Goal: Find specific page/section: Find specific page/section

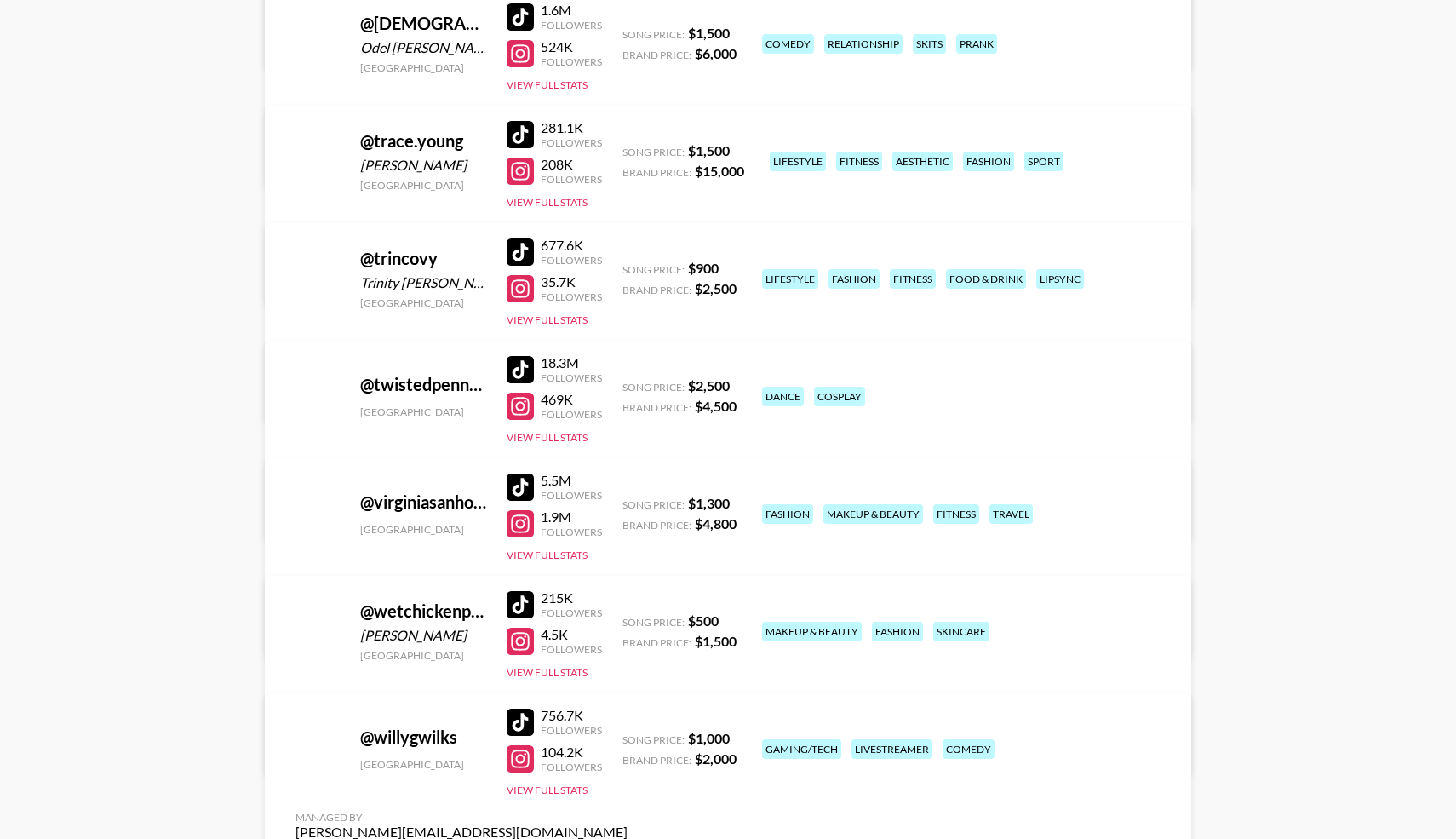
scroll to position [11074, 0]
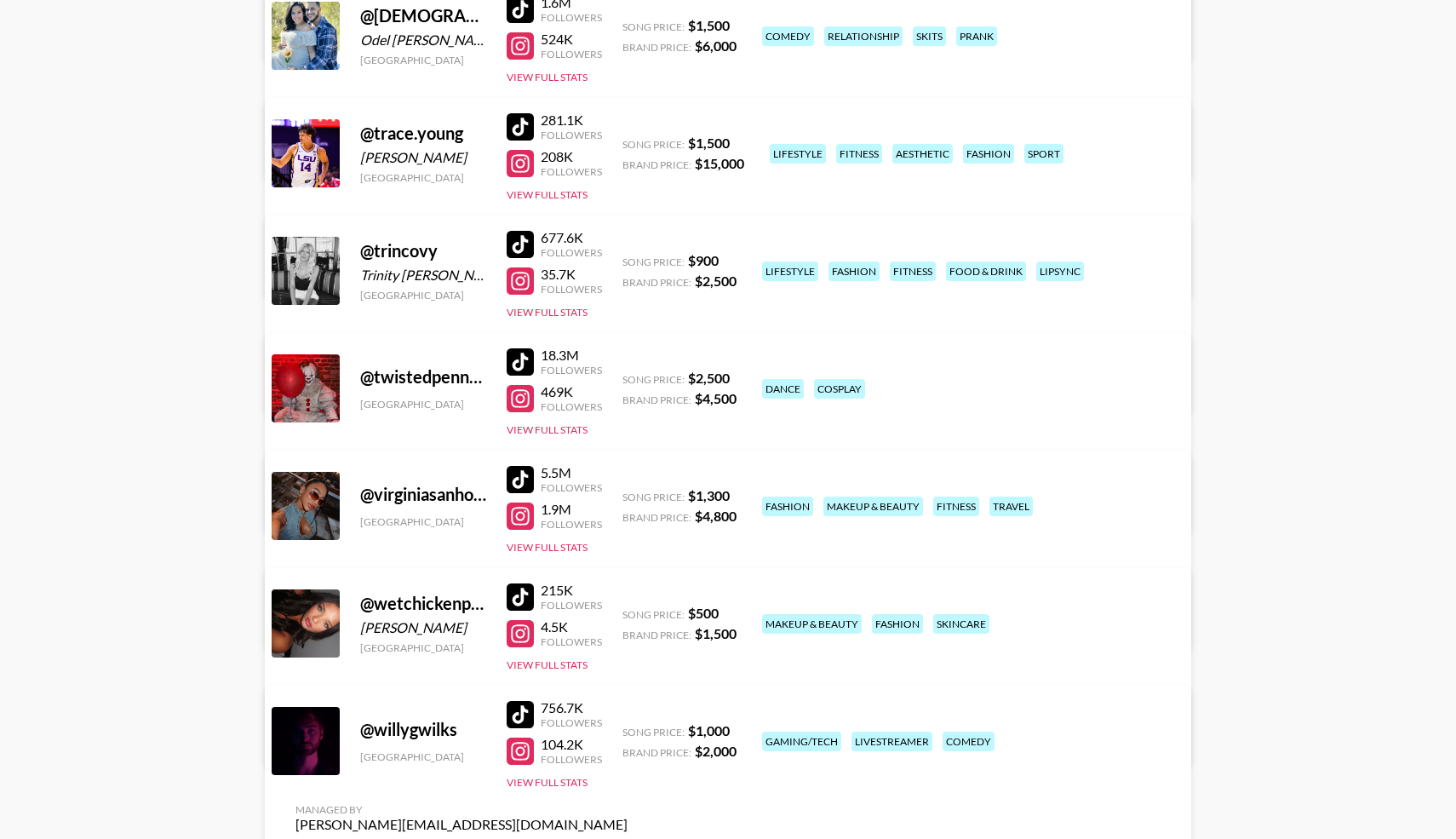
click at [522, 633] on div at bounding box center [521, 634] width 27 height 27
click at [520, 590] on div at bounding box center [521, 597] width 27 height 27
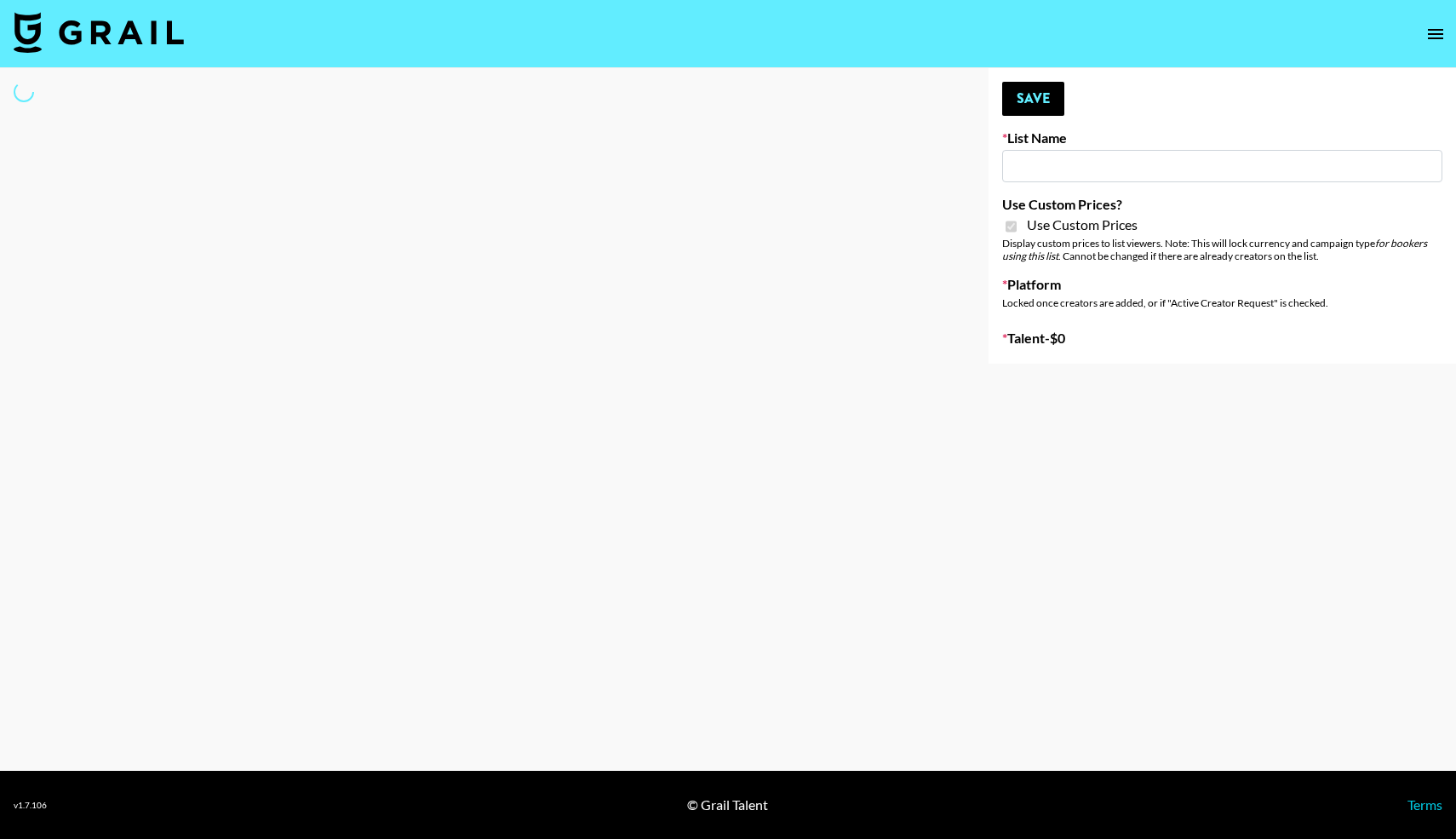
type input "Evry Jewels"
checkbox input "true"
select select "Brand"
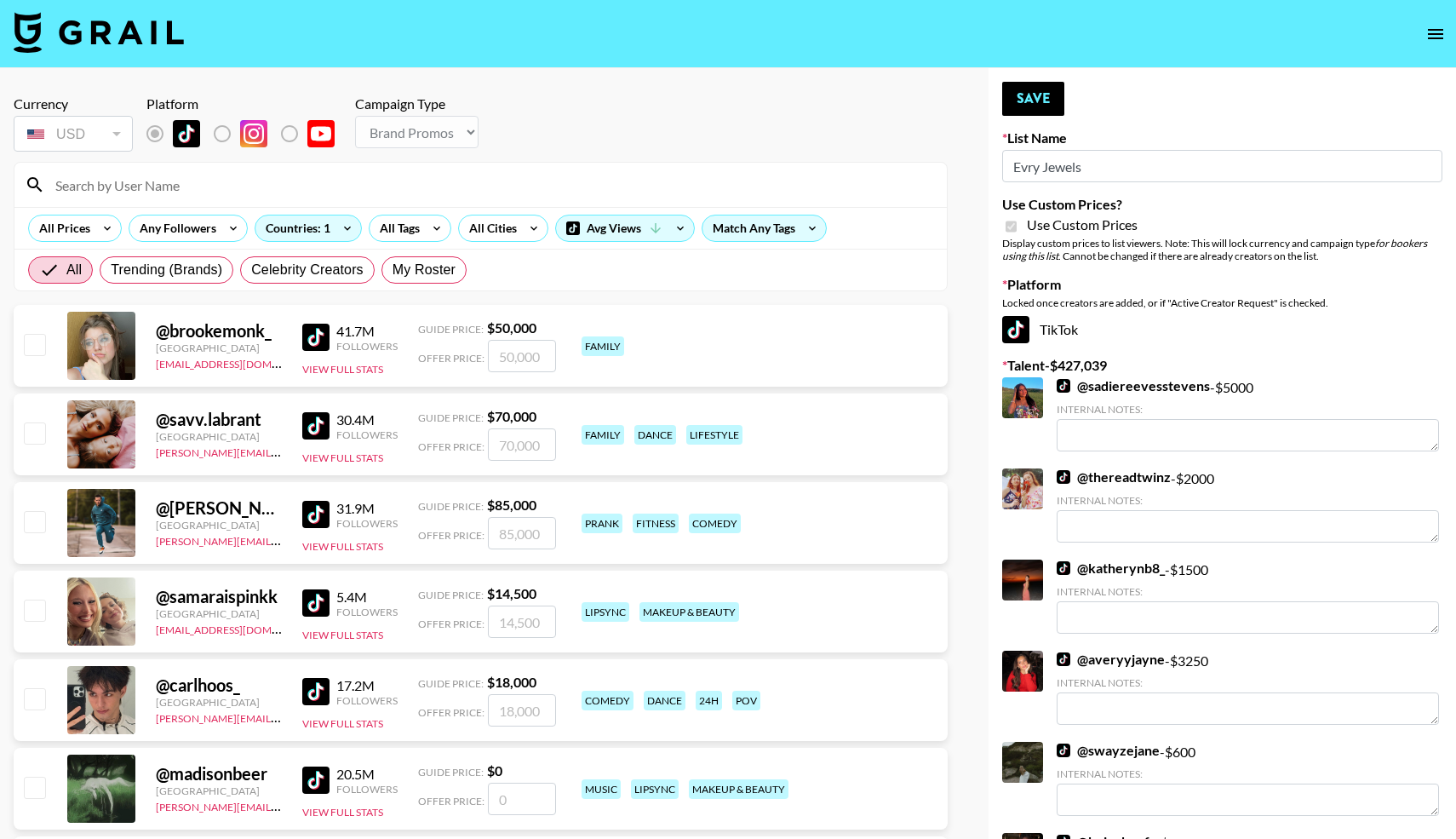
click at [650, 187] on input at bounding box center [490, 185] width 892 height 27
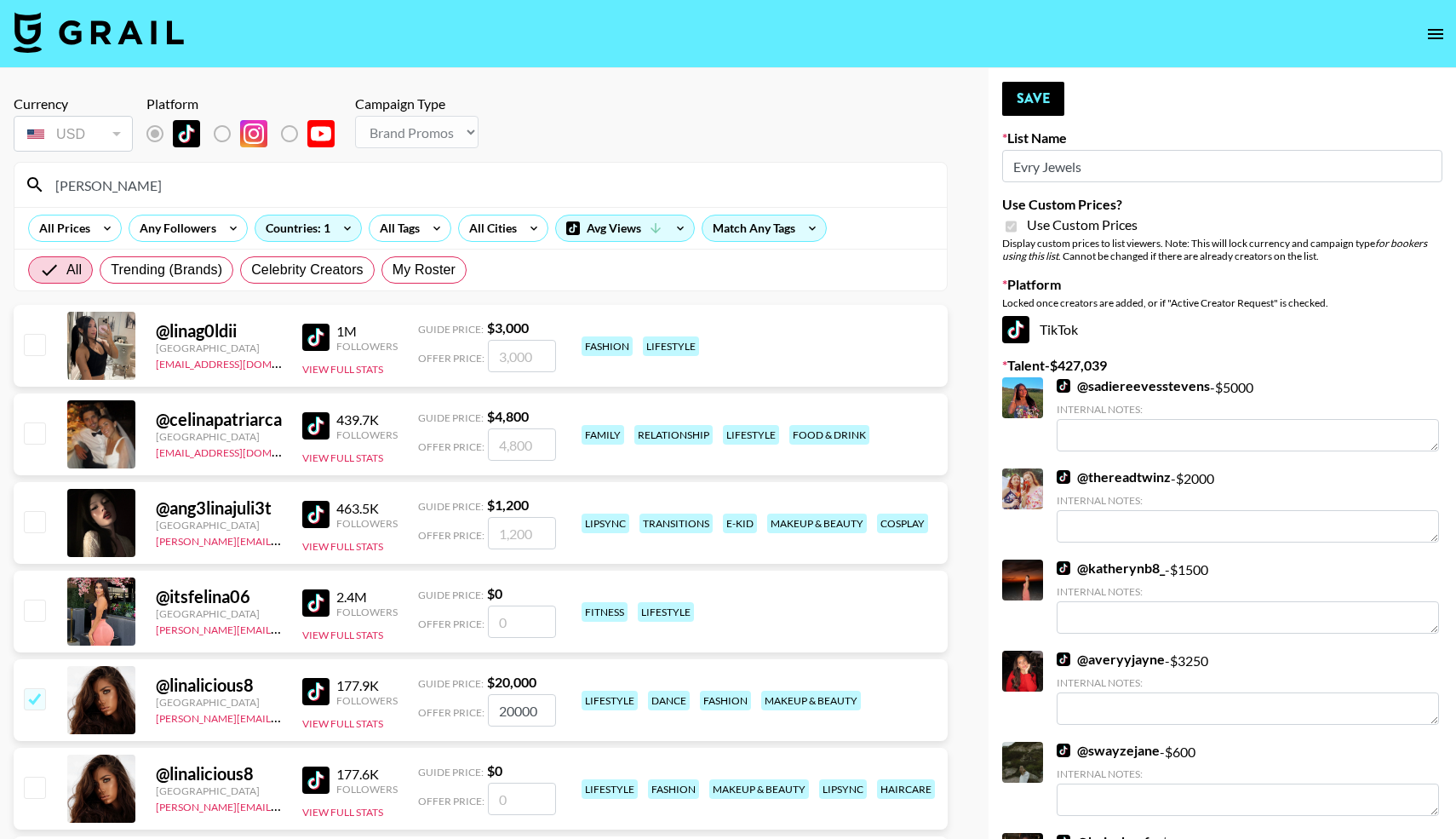
drag, startPoint x: 100, startPoint y: 195, endPoint x: 26, endPoint y: 180, distance: 75.5
click at [31, 181] on div "[PERSON_NAME]" at bounding box center [480, 185] width 933 height 44
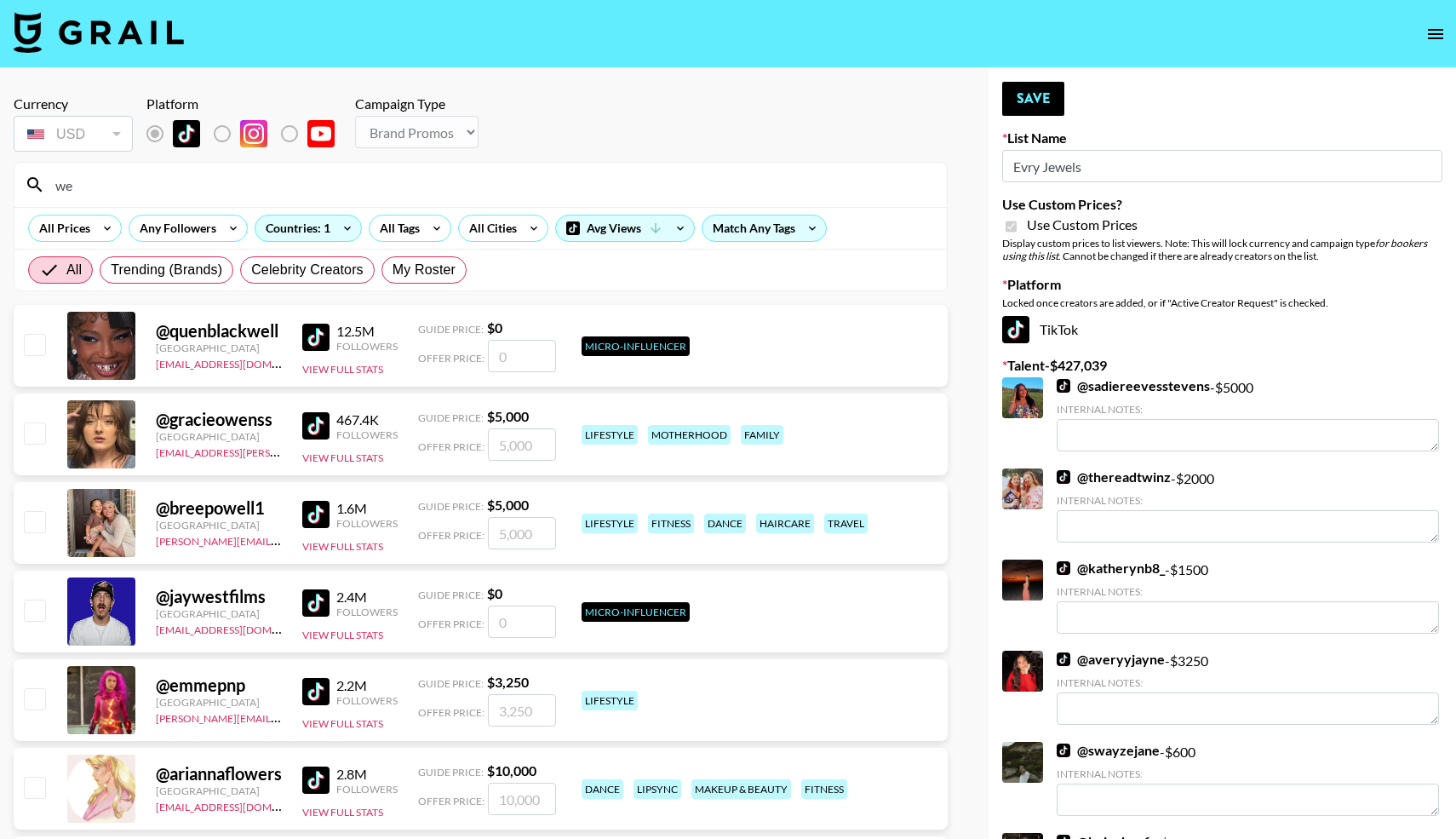
type input "wet"
